Goal: Transaction & Acquisition: Download file/media

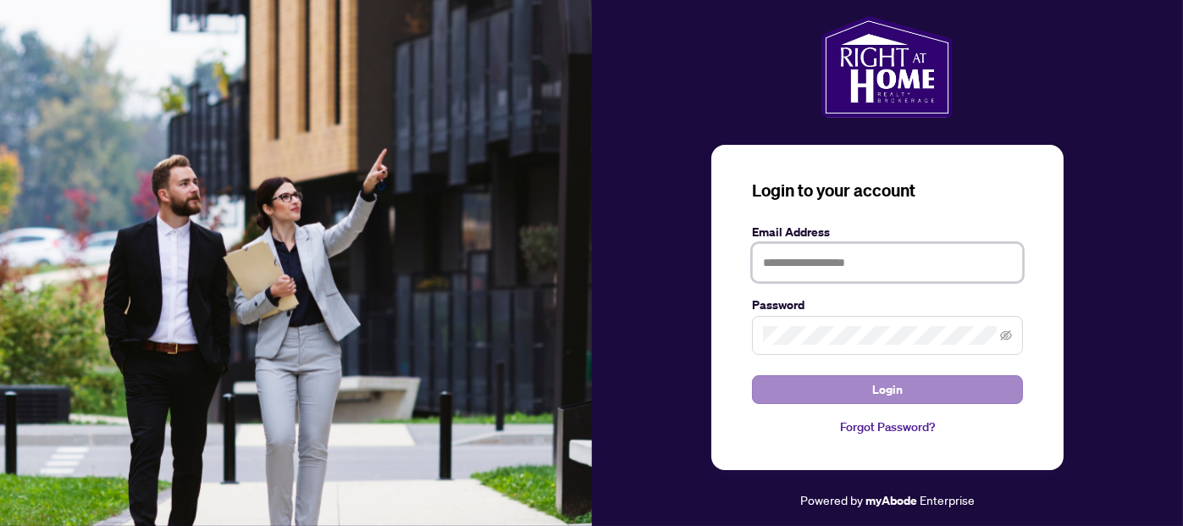
type input "**********"
click at [884, 385] on span "Login" at bounding box center [887, 389] width 30 height 27
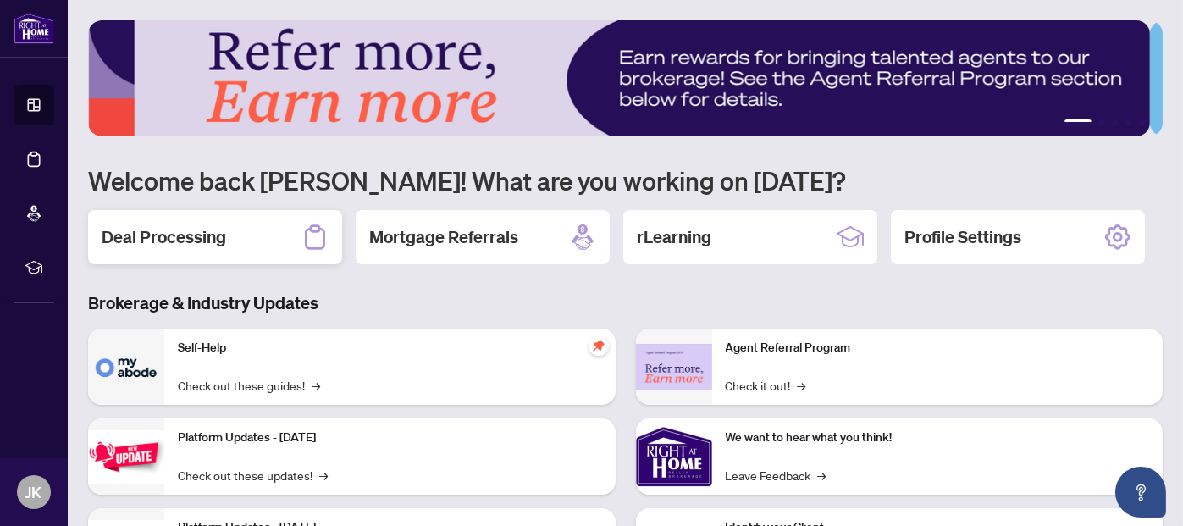
click at [215, 242] on h2 "Deal Processing" at bounding box center [164, 237] width 124 height 24
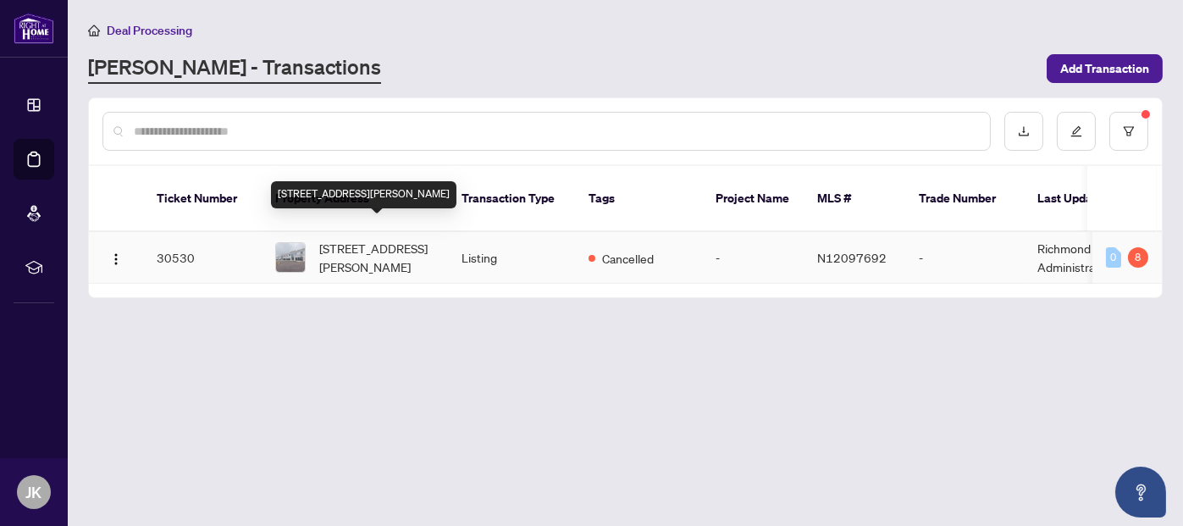
click at [406, 243] on span "[STREET_ADDRESS][PERSON_NAME]" at bounding box center [376, 257] width 115 height 37
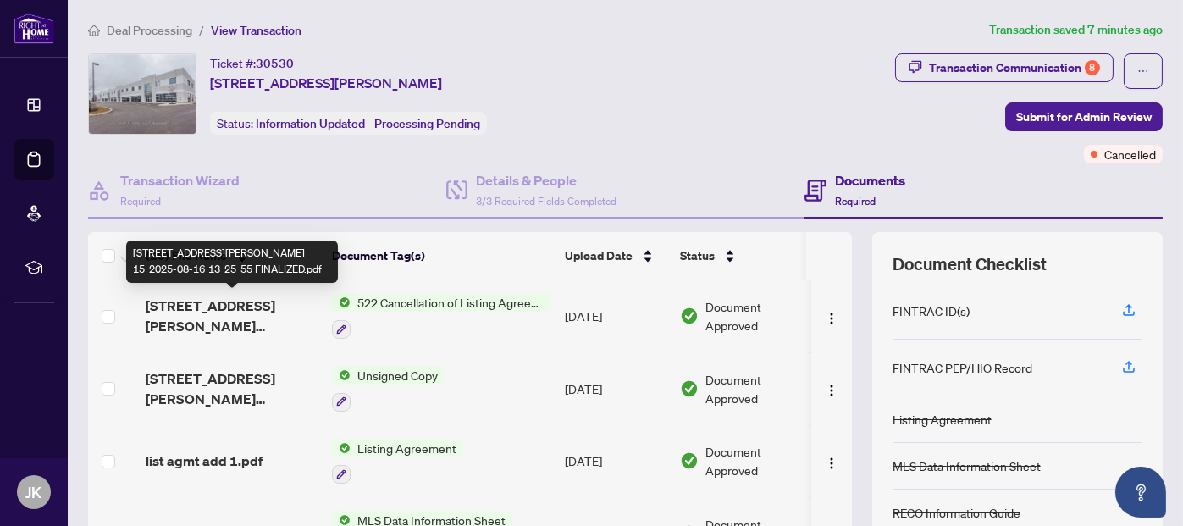
click at [286, 304] on span "[STREET_ADDRESS][PERSON_NAME] 15_2025-08-16 13_25_55 FINALIZED.pdf" at bounding box center [232, 315] width 173 height 41
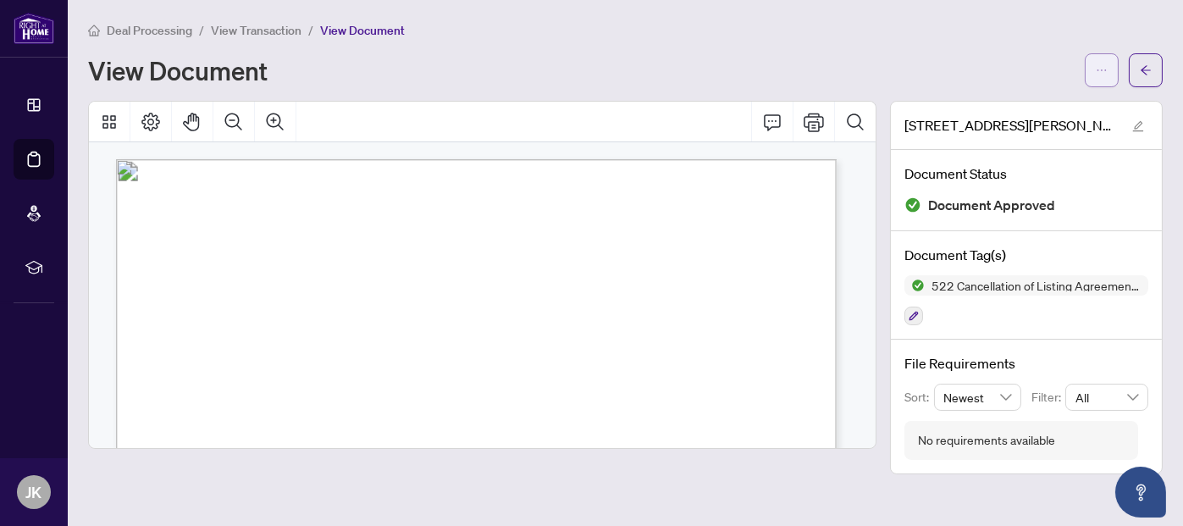
click at [1093, 65] on button "button" at bounding box center [1102, 70] width 34 height 34
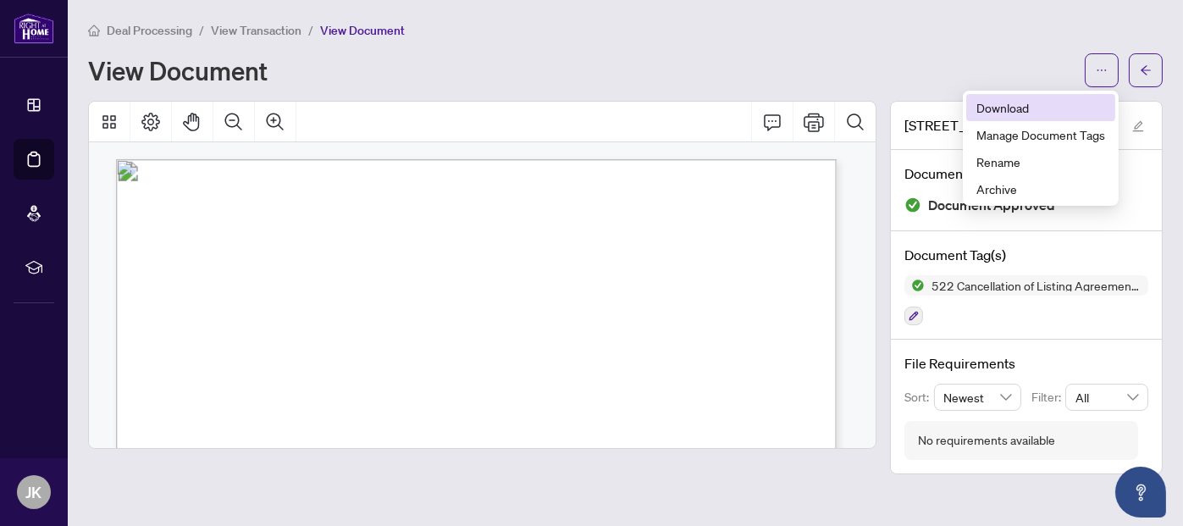
click at [1010, 103] on span "Download" at bounding box center [1040, 107] width 129 height 19
